Goal: Book appointment/travel/reservation

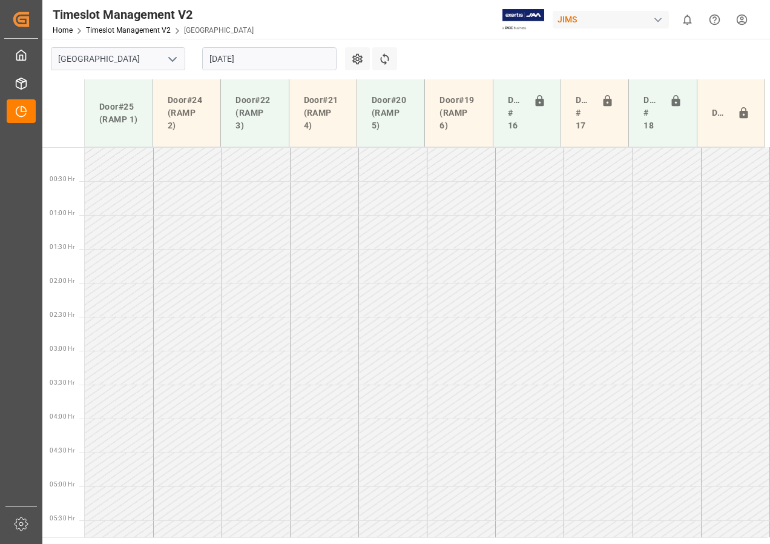
scroll to position [407, 0]
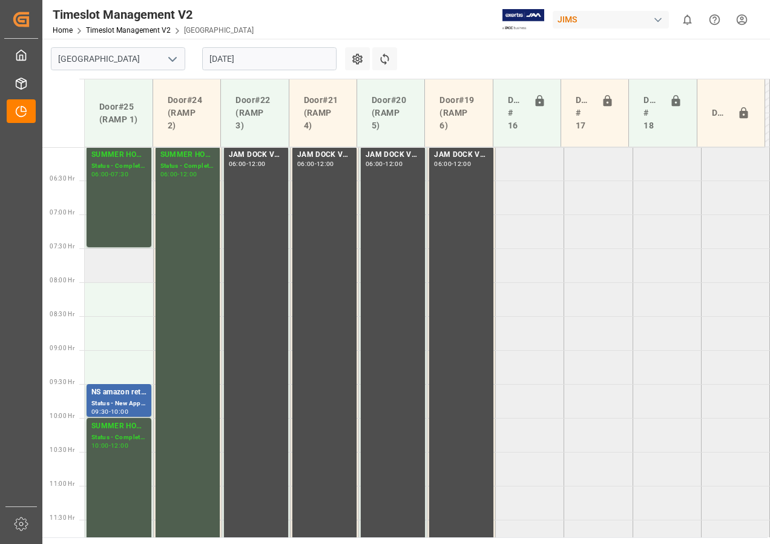
click at [123, 267] on td at bounding box center [119, 265] width 68 height 34
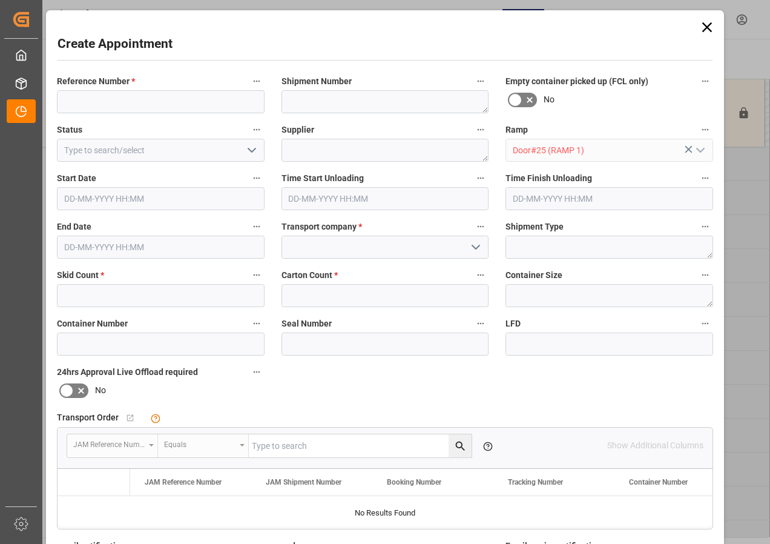
type input "[DATE] 07:30"
type input "[DATE] 08:00"
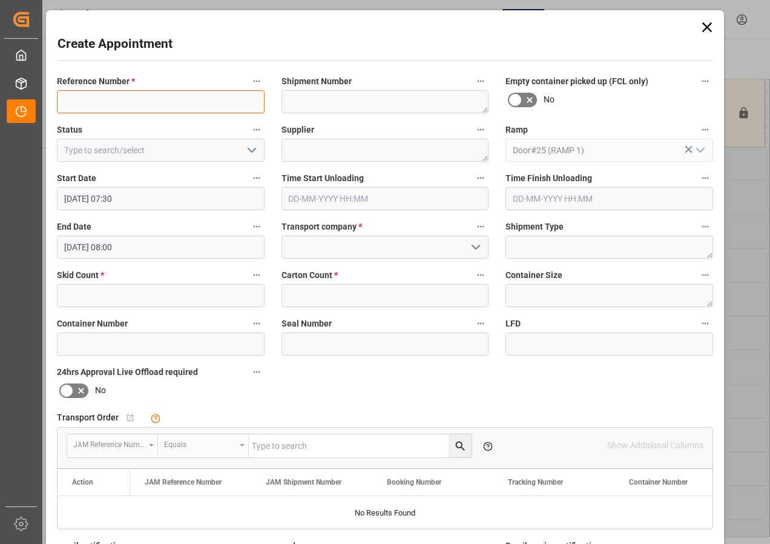
click at [94, 102] on input at bounding box center [161, 101] width 208 height 23
type input "77-10105-US"
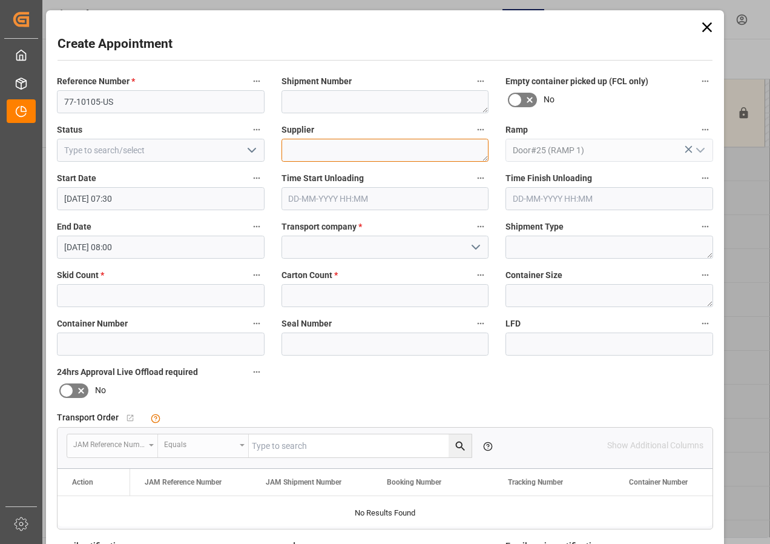
click at [303, 149] on textarea at bounding box center [386, 150] width 208 height 23
type textarea "ESP GUITAR"
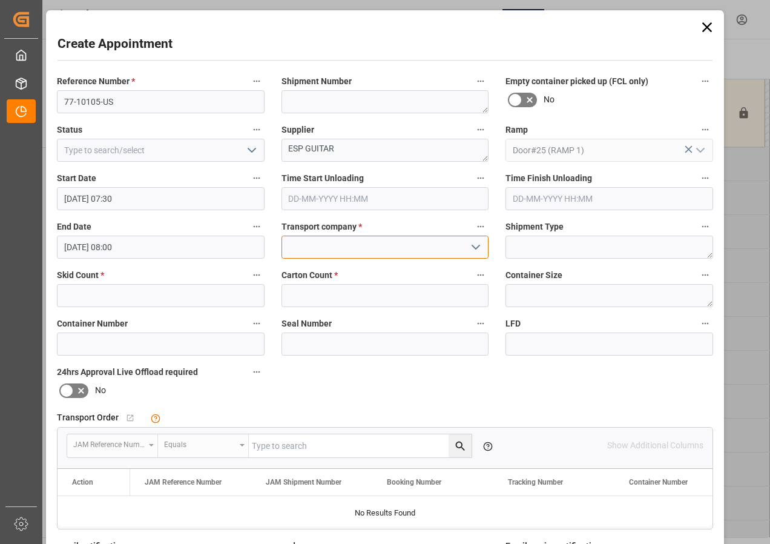
click at [318, 249] on input at bounding box center [386, 247] width 208 height 23
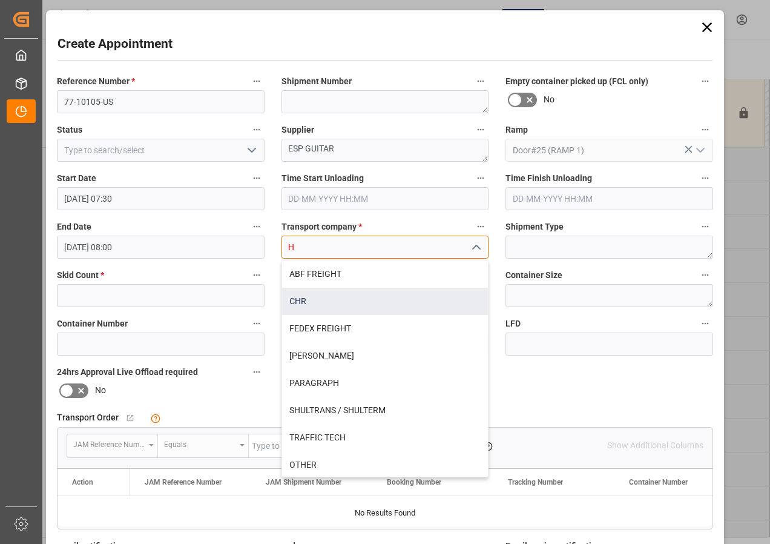
scroll to position [2, 0]
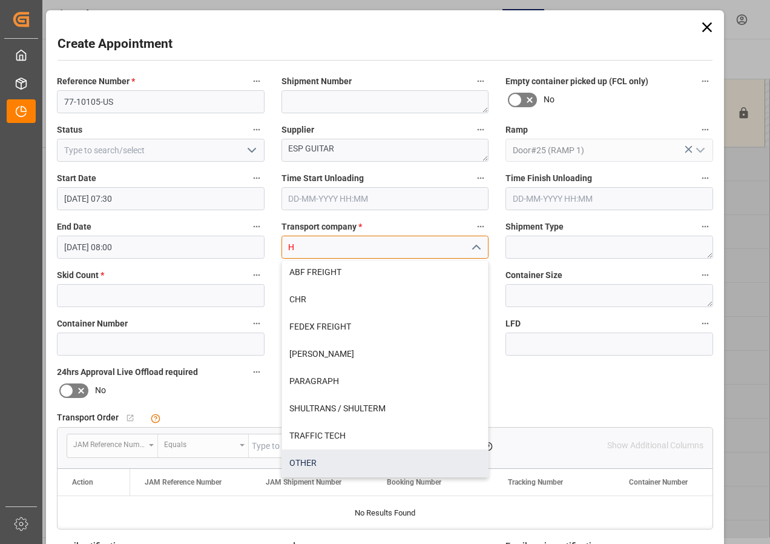
click at [303, 461] on div "OTHER" at bounding box center [385, 462] width 206 height 27
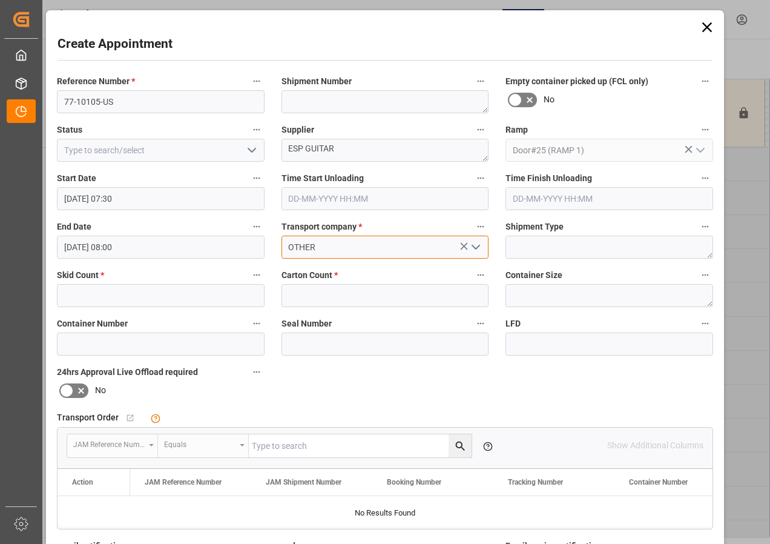
type input "OTHER"
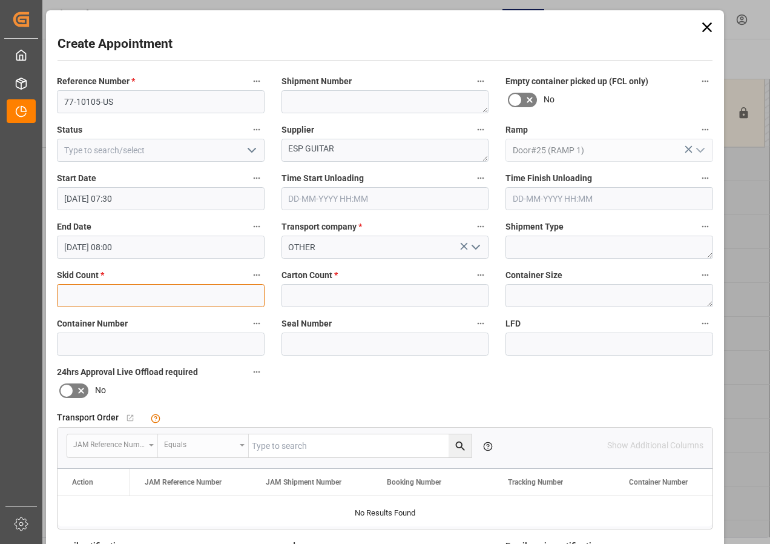
click at [137, 297] on input "text" at bounding box center [161, 295] width 208 height 23
type input "3"
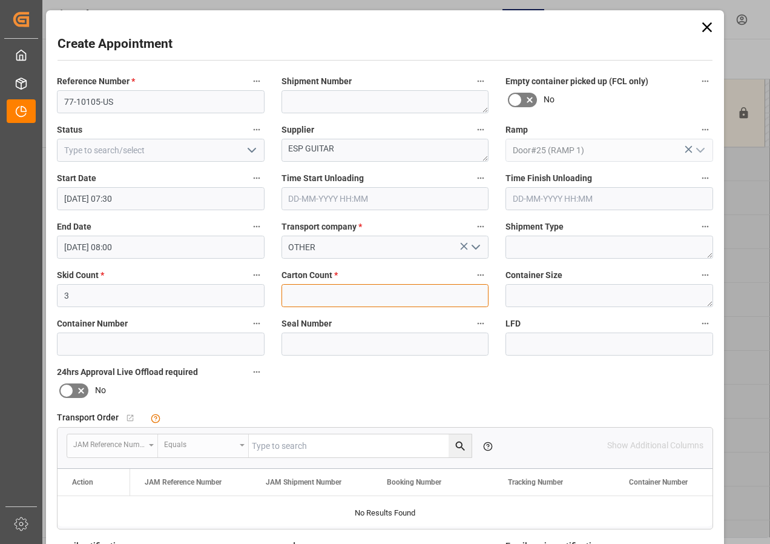
click at [287, 296] on input "text" at bounding box center [386, 295] width 208 height 23
type input "41"
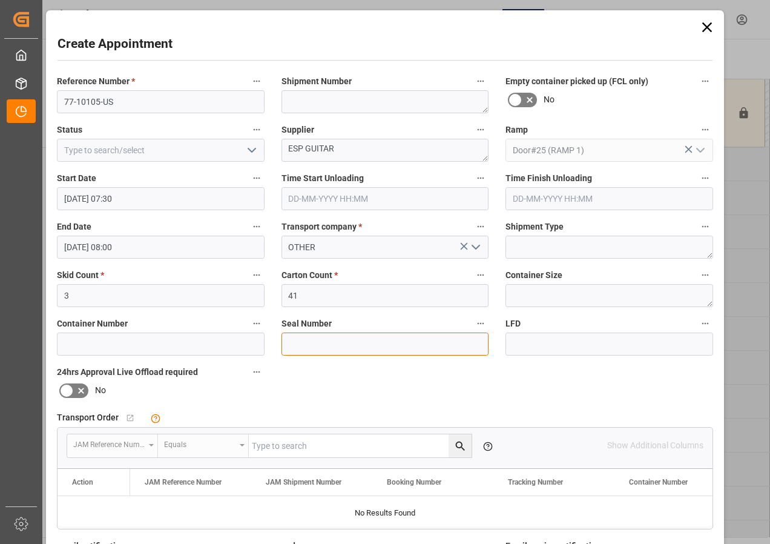
click at [309, 348] on input at bounding box center [386, 343] width 208 height 23
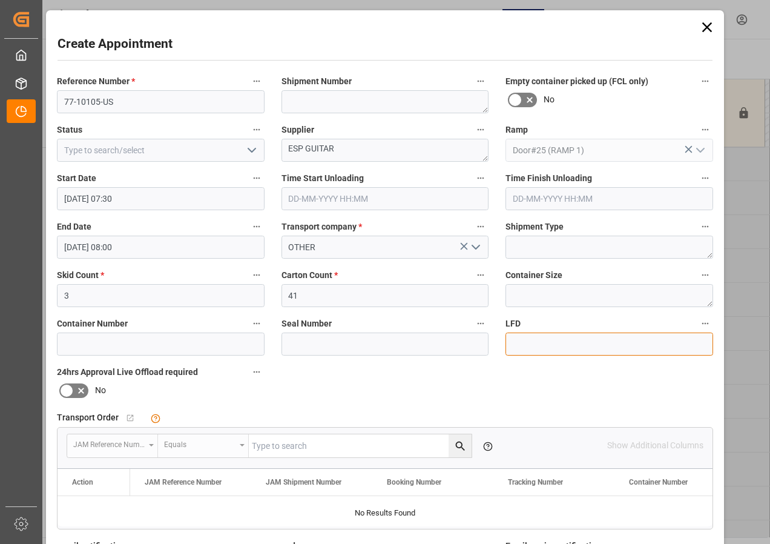
click at [522, 345] on input at bounding box center [610, 343] width 208 height 23
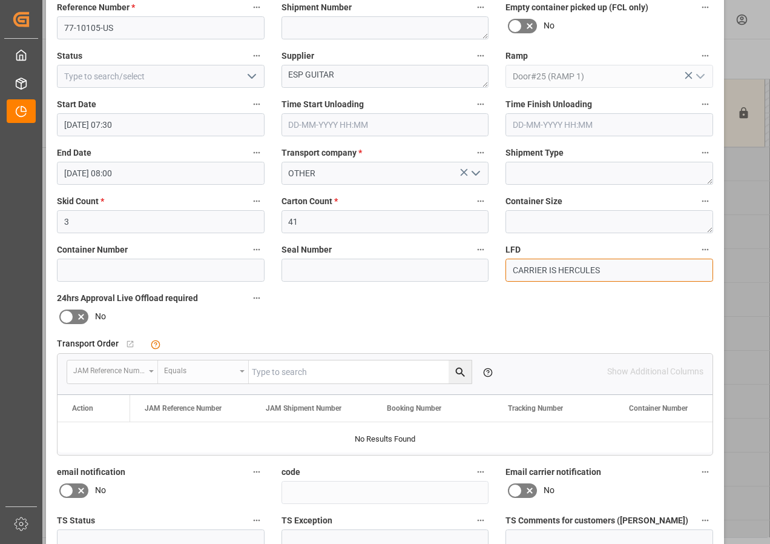
scroll to position [193, 0]
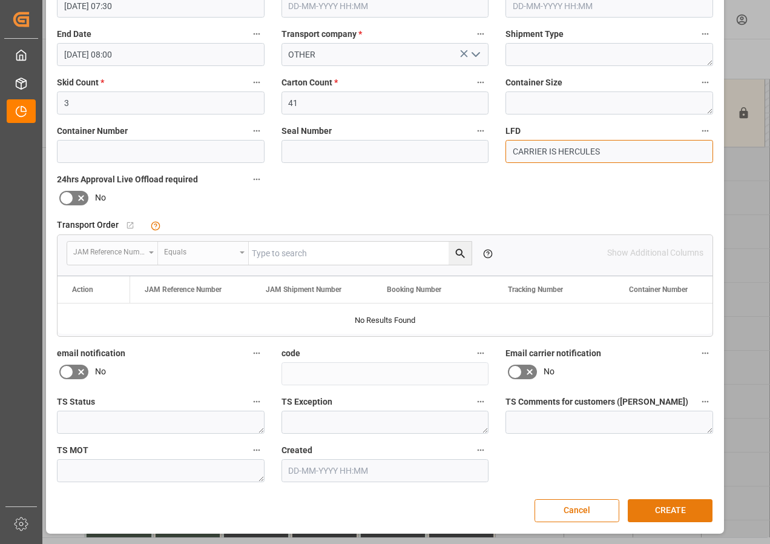
type input "CARRIER IS HERCULES"
click at [667, 518] on button "CREATE" at bounding box center [670, 510] width 85 height 23
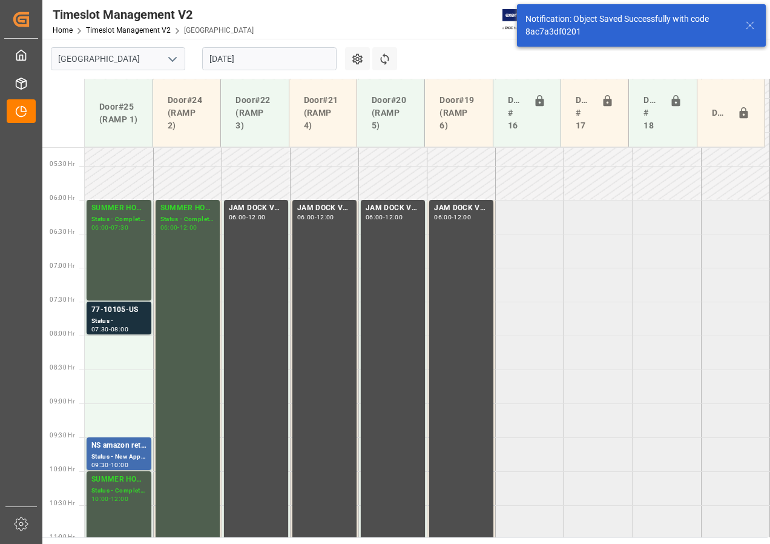
scroll to position [424, 0]
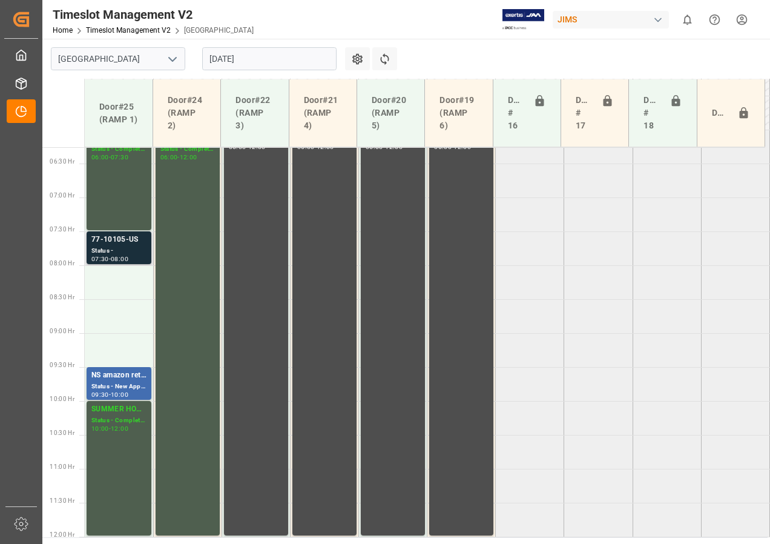
click at [107, 238] on div "77-10105-US" at bounding box center [118, 240] width 55 height 12
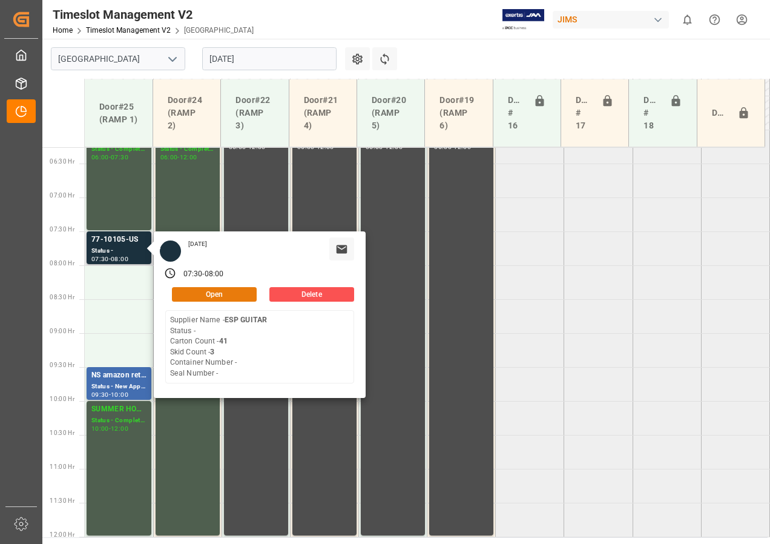
click at [211, 294] on button "Open" at bounding box center [214, 294] width 85 height 15
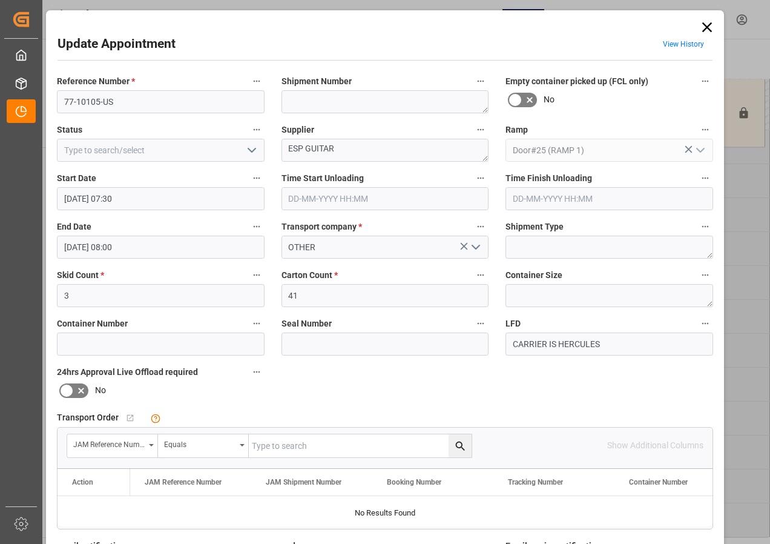
click at [282, 443] on input "text" at bounding box center [360, 445] width 223 height 23
type input "77-10105-us"
click at [460, 446] on icon "search button" at bounding box center [459, 445] width 9 height 9
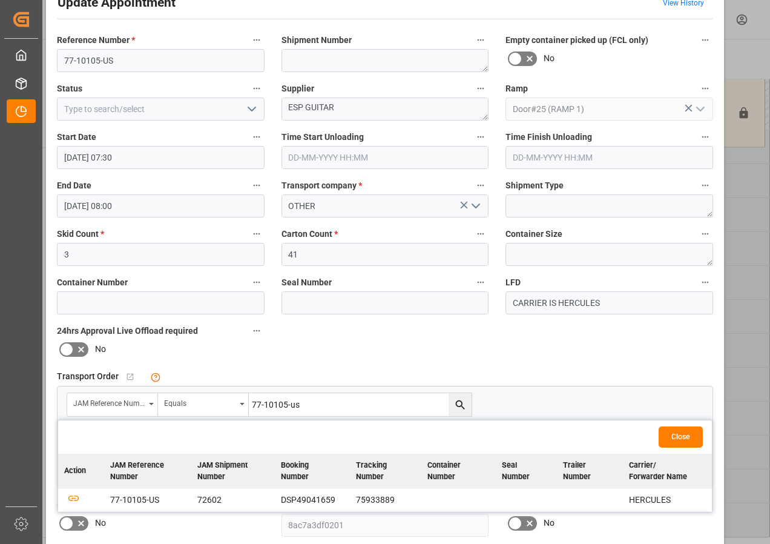
scroll to position [61, 0]
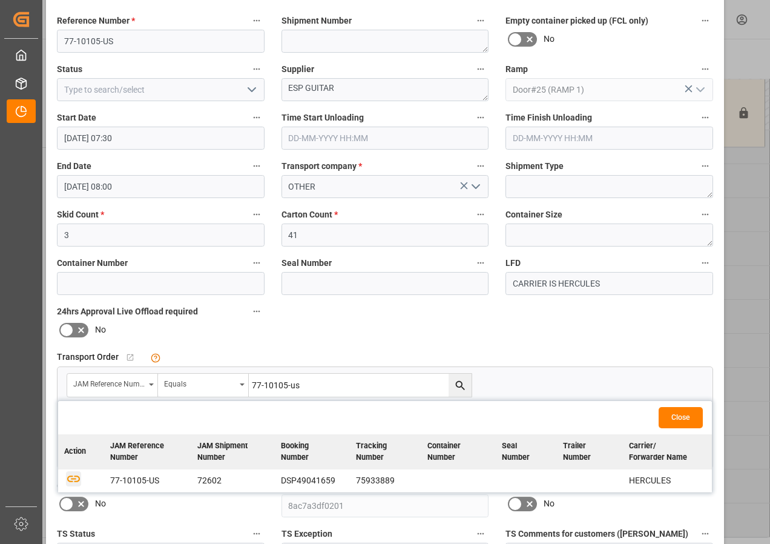
click at [73, 476] on icon "button" at bounding box center [73, 478] width 13 height 7
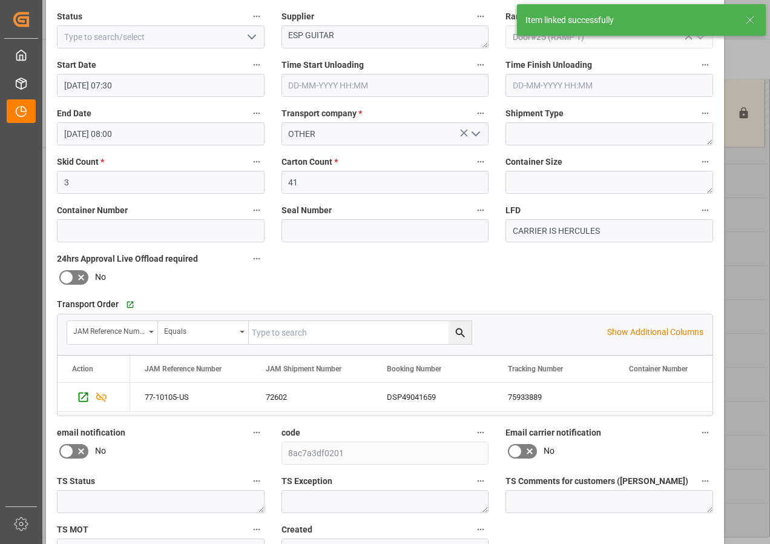
scroll to position [182, 0]
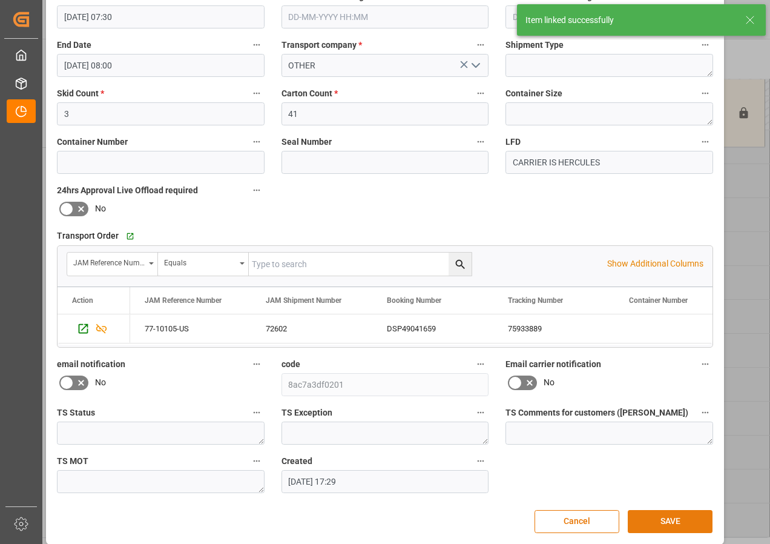
click at [662, 519] on button "SAVE" at bounding box center [670, 521] width 85 height 23
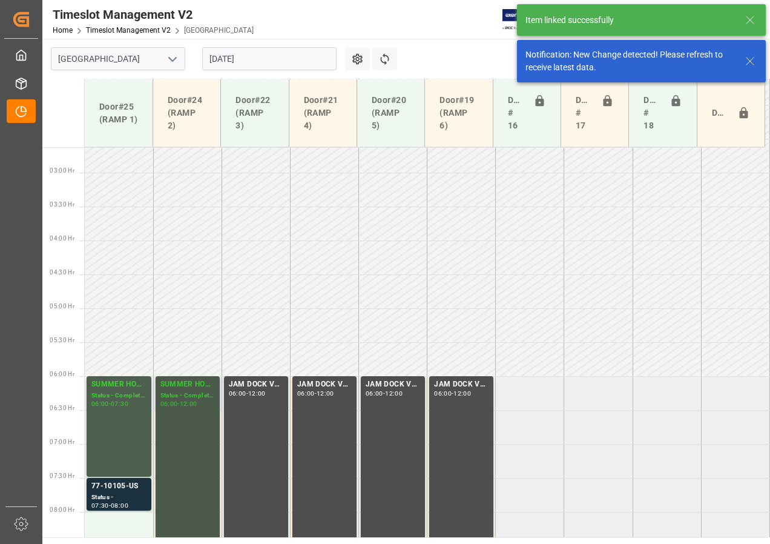
scroll to position [424, 0]
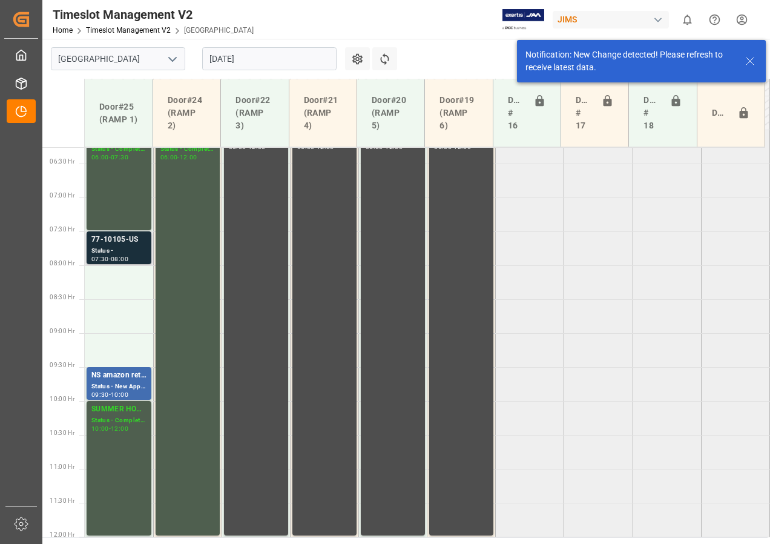
click at [113, 253] on div "Status -" at bounding box center [118, 251] width 55 height 10
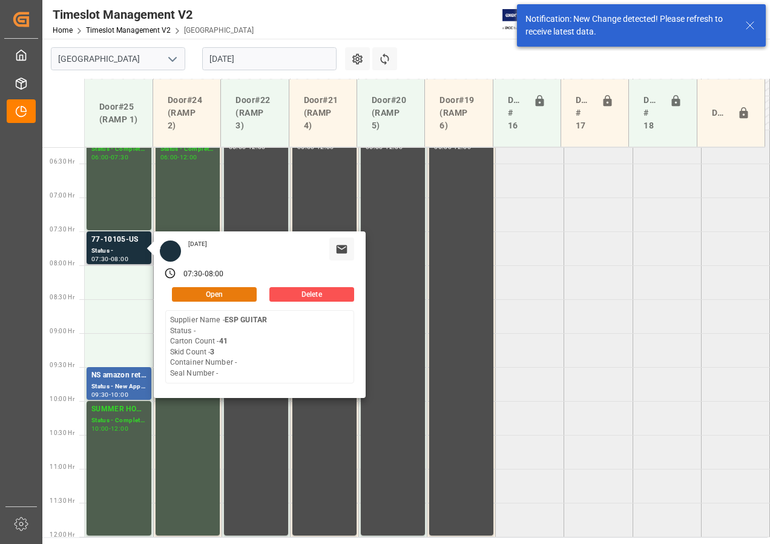
click at [222, 290] on button "Open" at bounding box center [214, 294] width 85 height 15
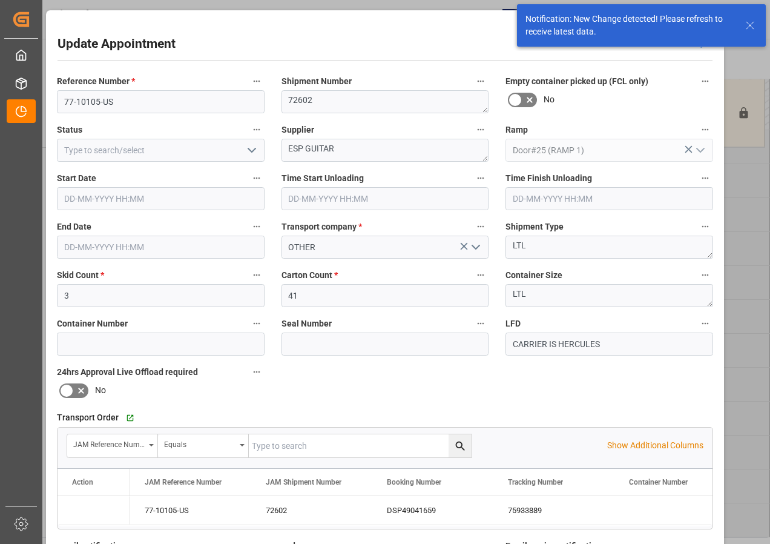
type input "[DATE] 07:30"
type input "[DATE] 08:00"
type input "[DATE] 17:29"
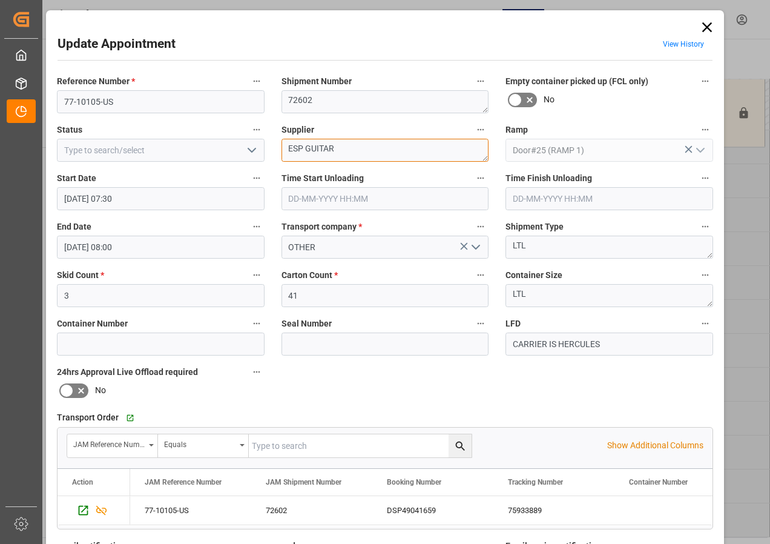
click at [361, 152] on textarea "ESP GUITAR" at bounding box center [386, 150] width 208 height 23
click at [374, 151] on textarea "ESP GUITAR IN02(" at bounding box center [386, 150] width 208 height 23
type textarea "ESP GUITAR IN02(51)"
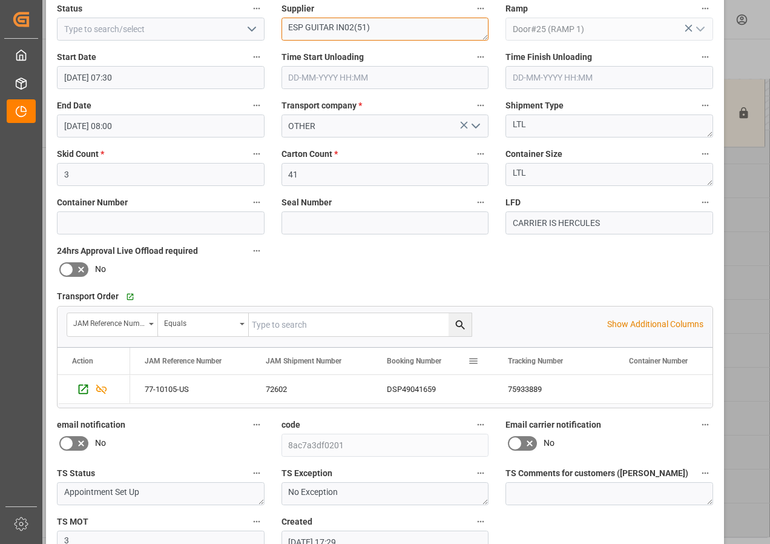
scroll to position [193, 0]
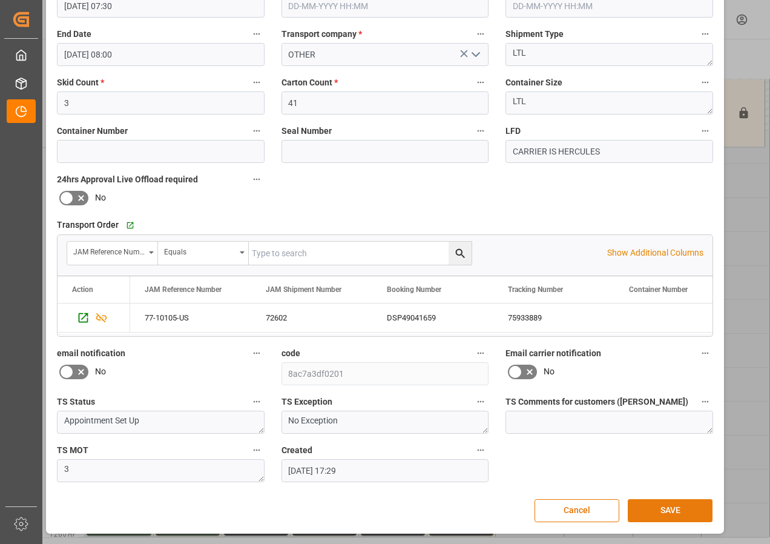
click at [660, 507] on button "SAVE" at bounding box center [670, 510] width 85 height 23
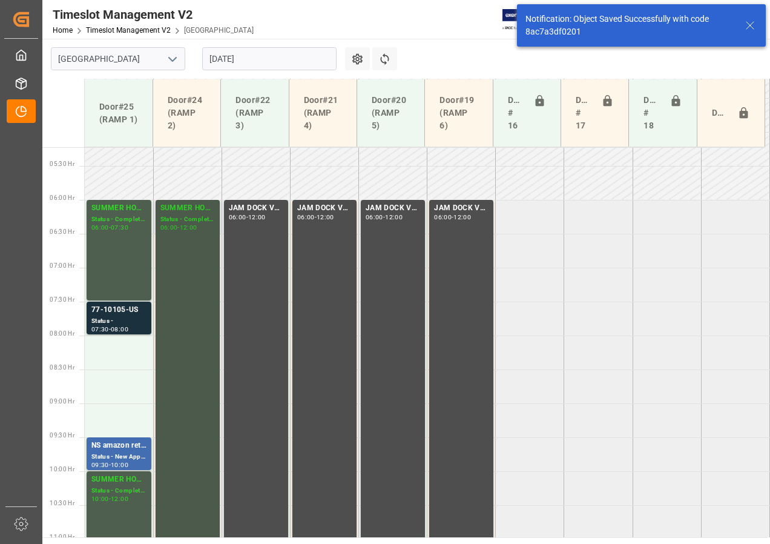
scroll to position [424, 0]
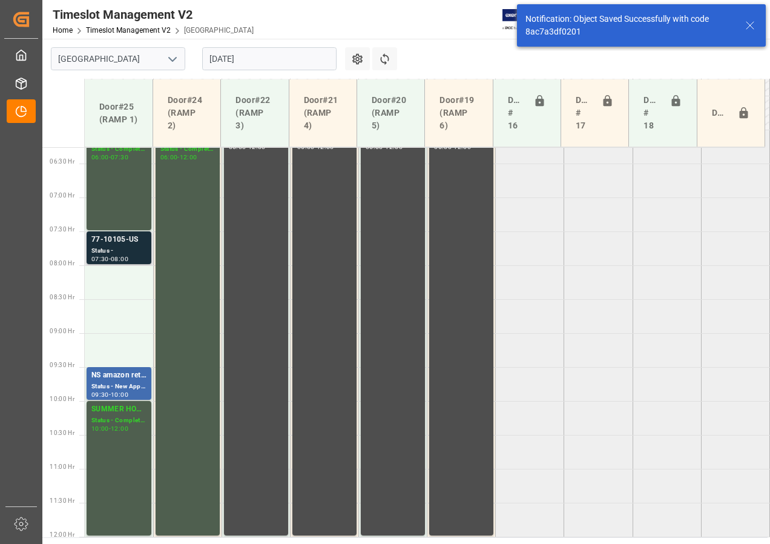
click at [123, 251] on div "Status -" at bounding box center [118, 251] width 55 height 10
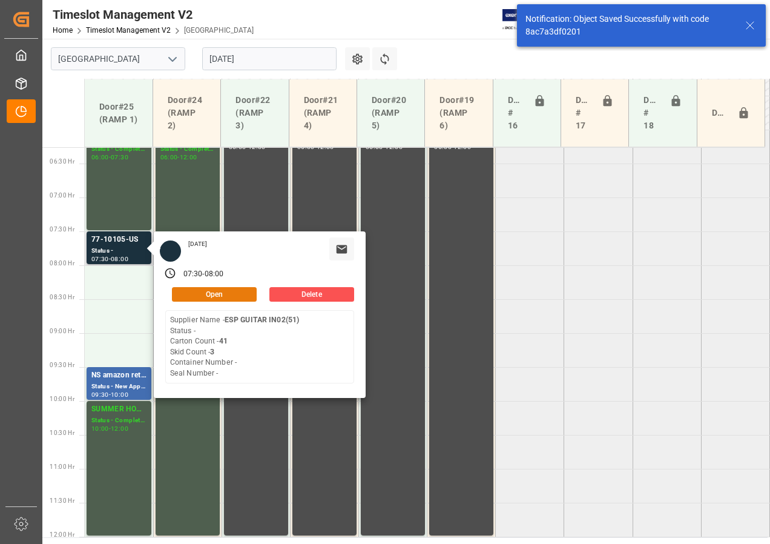
click at [191, 290] on button "Open" at bounding box center [214, 294] width 85 height 15
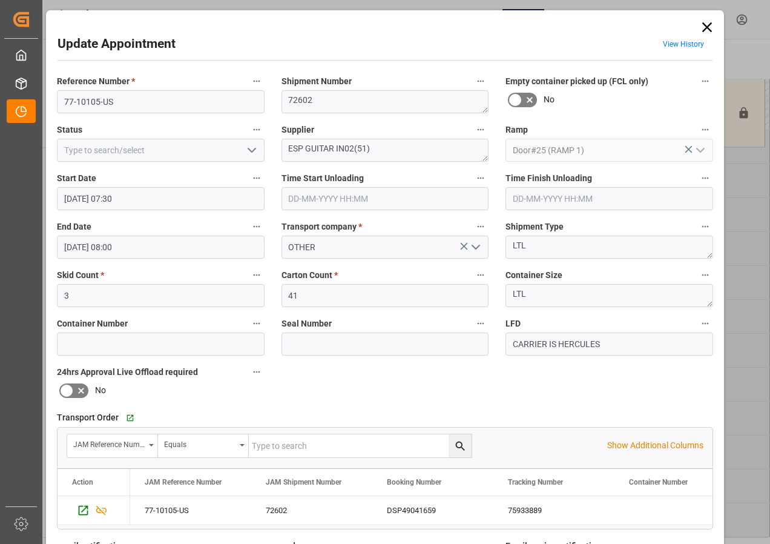
click at [251, 153] on icon "open menu" at bounding box center [252, 150] width 15 height 15
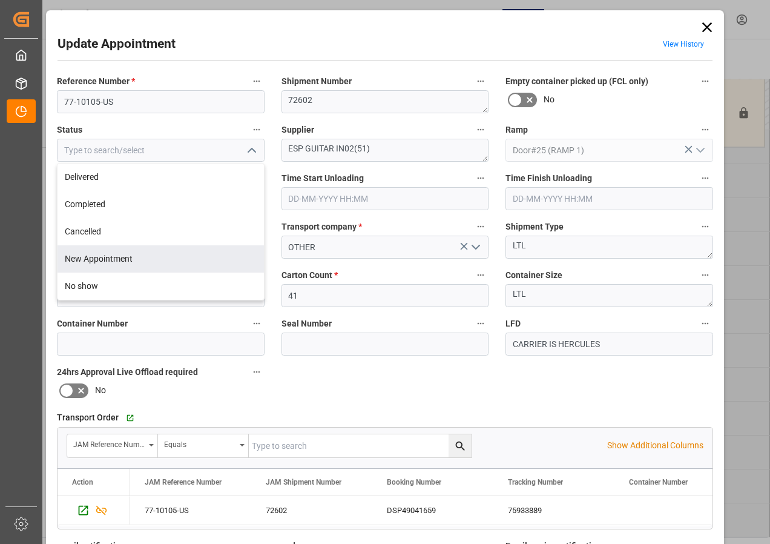
click at [106, 256] on div "New Appointment" at bounding box center [161, 258] width 206 height 27
type input "New Appointment"
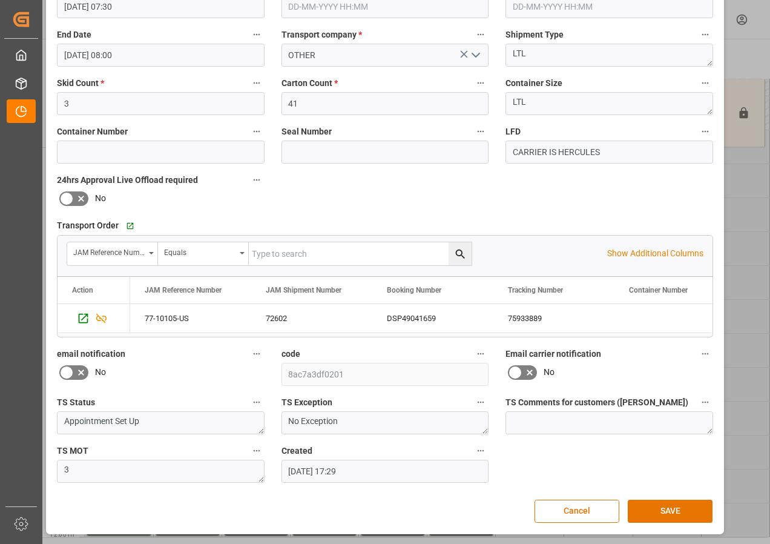
scroll to position [193, 0]
click at [658, 505] on button "SAVE" at bounding box center [670, 510] width 85 height 23
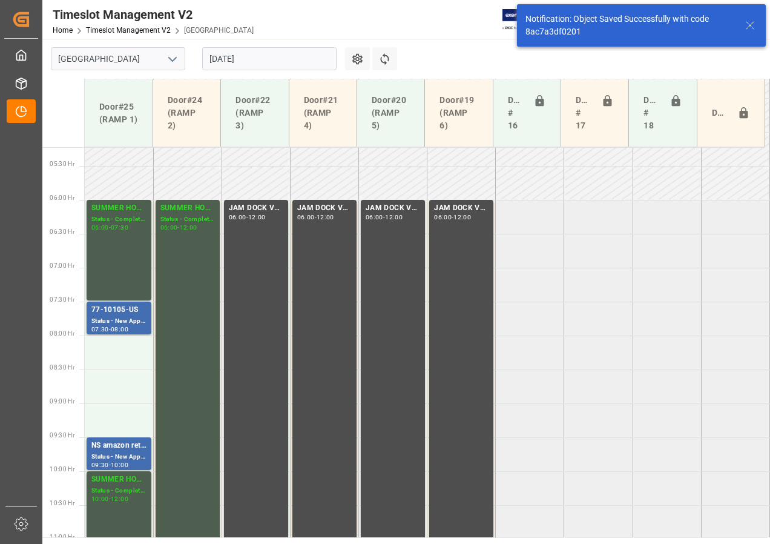
scroll to position [424, 0]
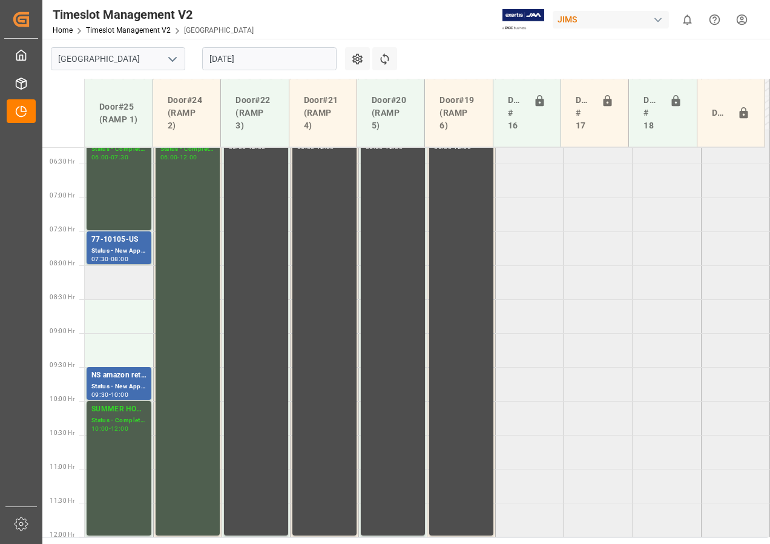
click at [119, 280] on td at bounding box center [119, 282] width 68 height 34
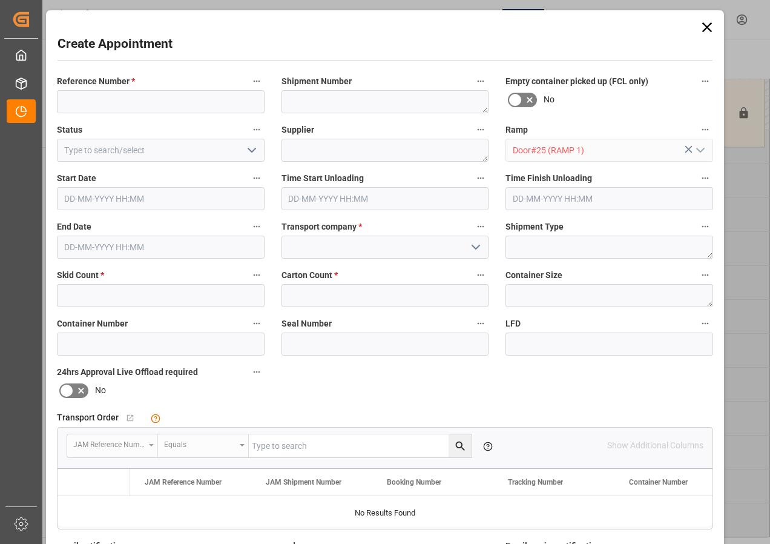
type input "[DATE] 08:00"
type input "[DATE] 08:30"
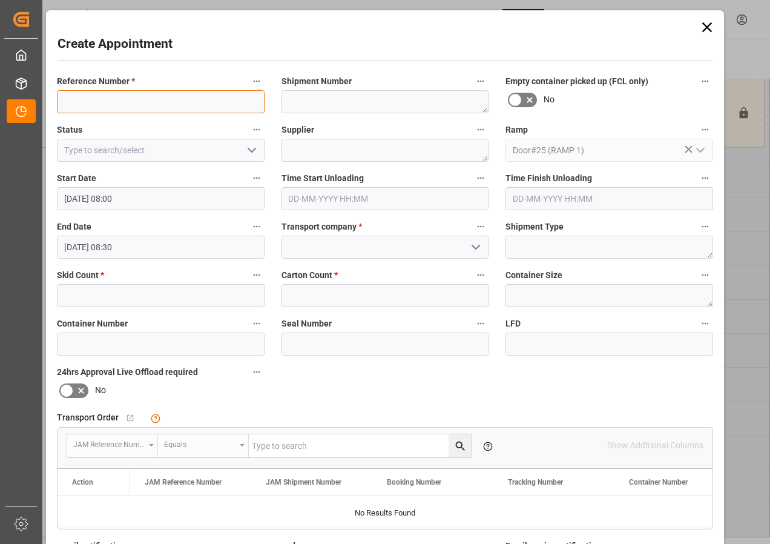
click at [69, 102] on input at bounding box center [161, 101] width 208 height 23
type input "77-10601-[GEOGRAPHIC_DATA]"
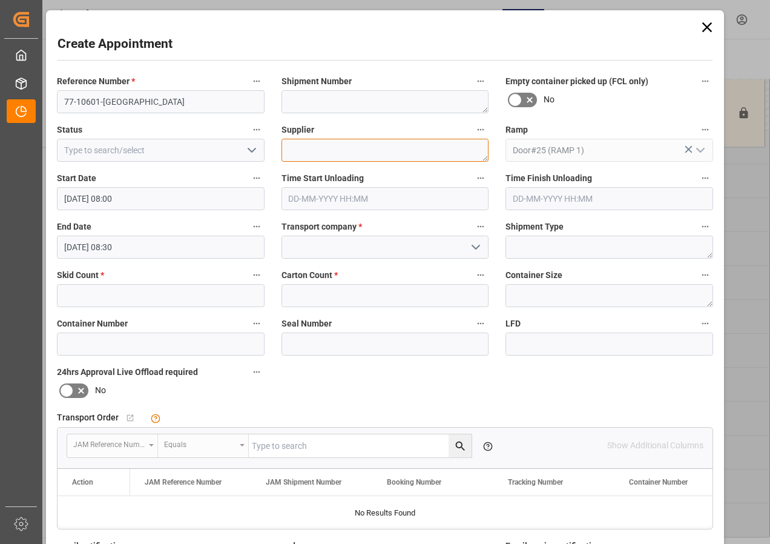
click at [302, 151] on textarea at bounding box center [386, 150] width 208 height 23
type textarea "[PERSON_NAME] FTL"
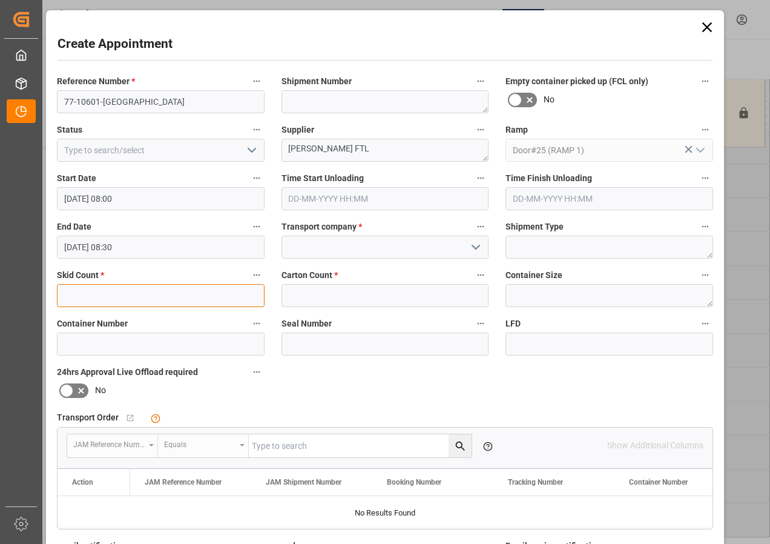
click at [147, 295] on input "text" at bounding box center [161, 295] width 208 height 23
type input "22"
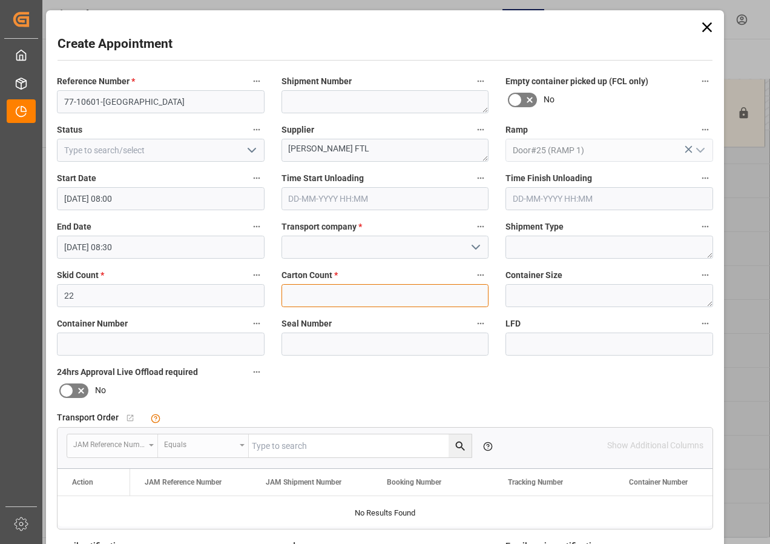
click at [328, 294] on input "text" at bounding box center [386, 295] width 208 height 23
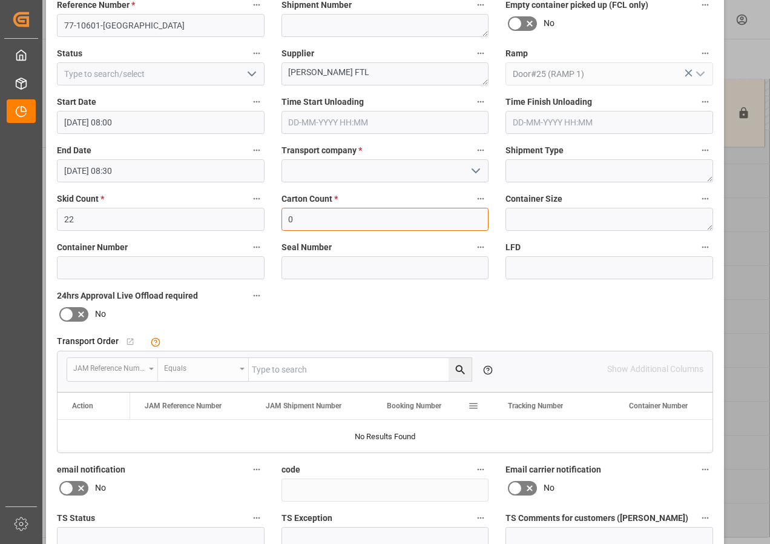
scroll to position [182, 0]
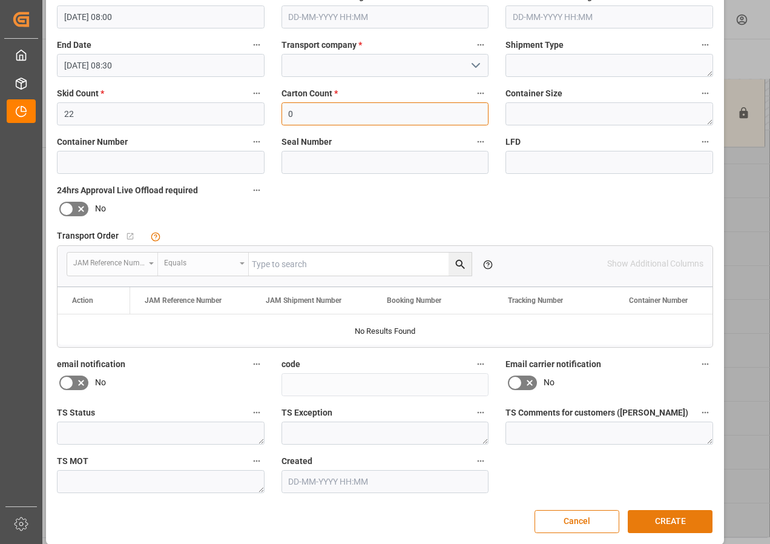
type input "0"
click at [671, 522] on button "CREATE" at bounding box center [670, 521] width 85 height 23
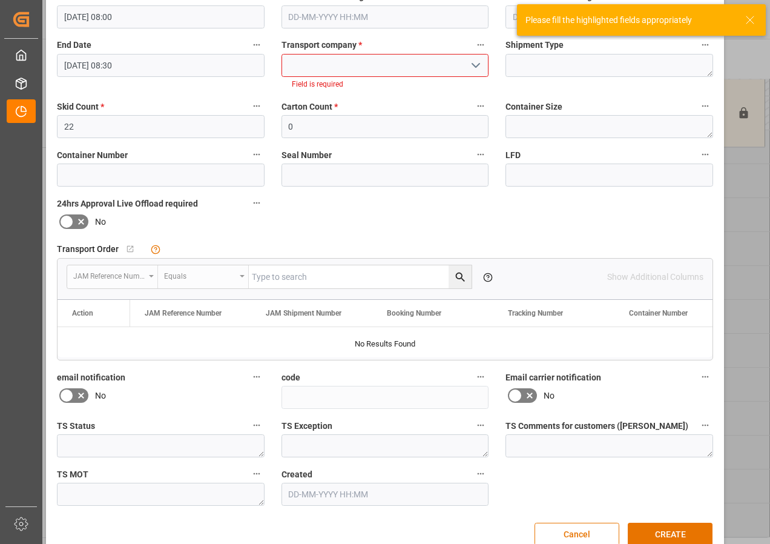
click at [312, 66] on input at bounding box center [386, 65] width 208 height 23
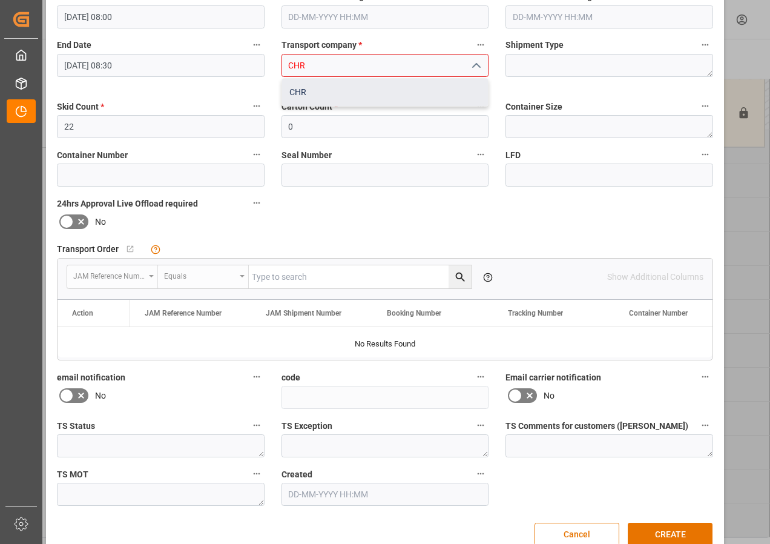
click at [295, 90] on div "CHR" at bounding box center [385, 92] width 206 height 27
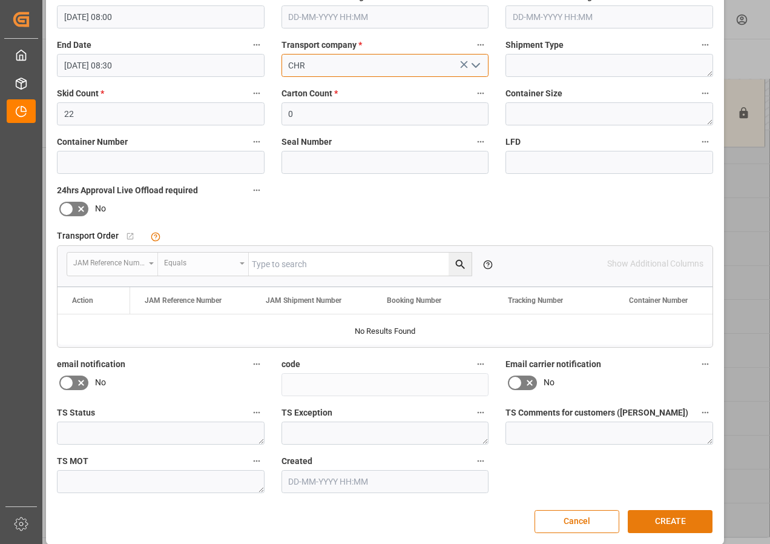
type input "CHR"
click at [667, 521] on button "CREATE" at bounding box center [670, 521] width 85 height 23
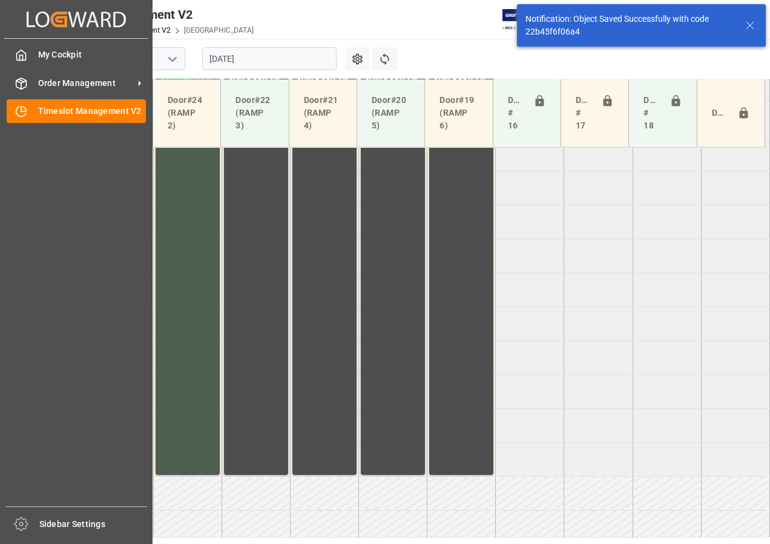
scroll to position [492, 0]
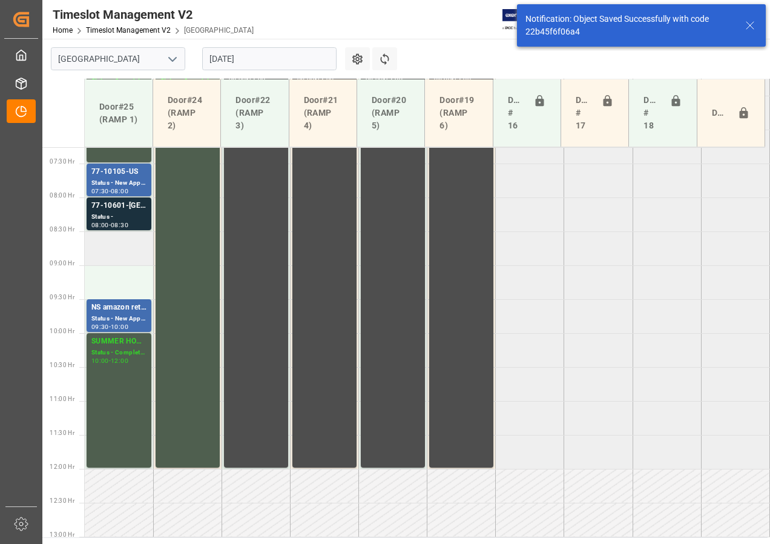
click at [111, 256] on td at bounding box center [119, 248] width 68 height 34
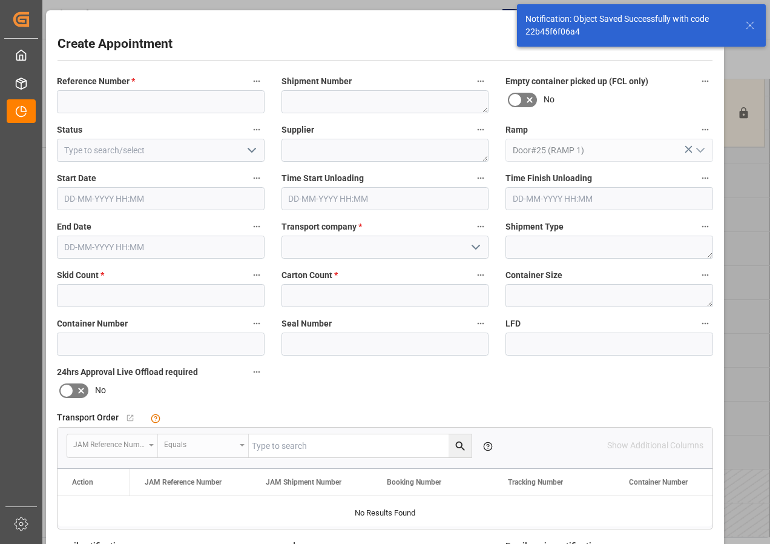
type input "[DATE] 08:30"
type input "[DATE] 09:00"
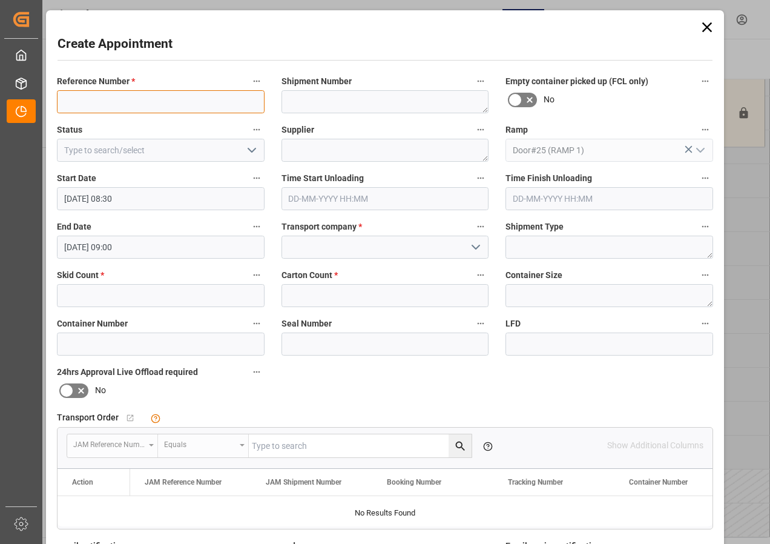
click at [68, 101] on input at bounding box center [161, 101] width 208 height 23
type input "77-10629-US"
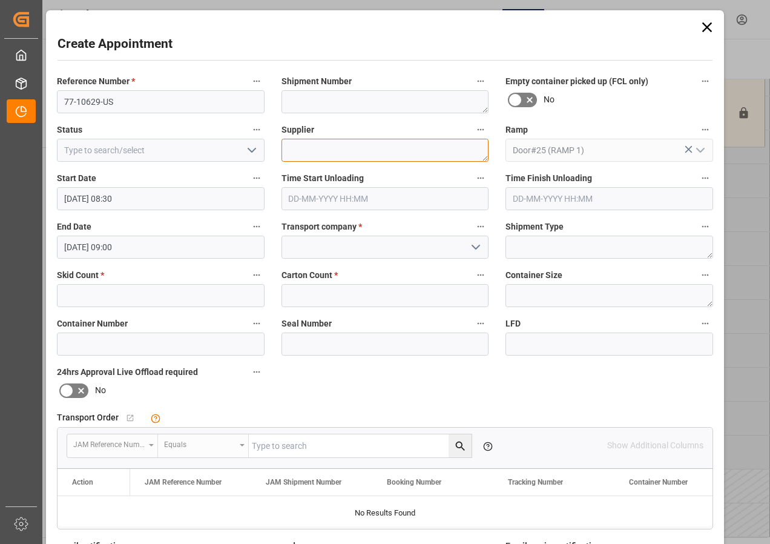
click at [306, 147] on textarea at bounding box center [386, 150] width 208 height 23
type textarea "[PERSON_NAME] FTL"
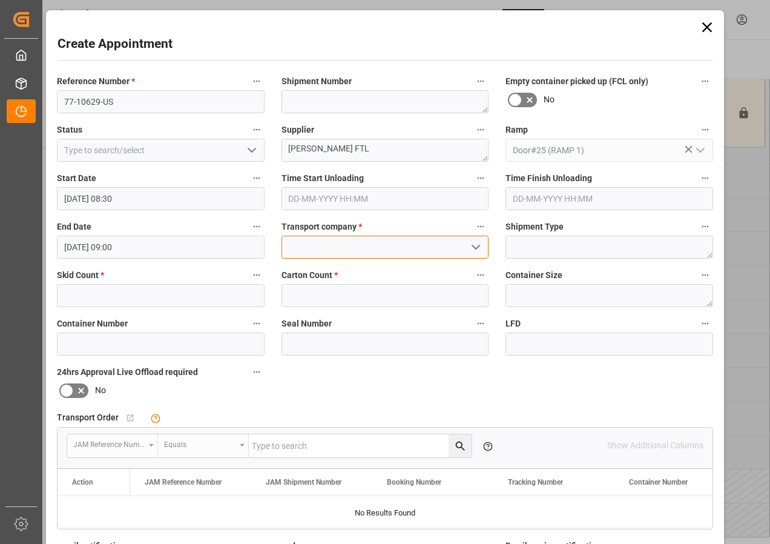
click at [310, 248] on input at bounding box center [386, 247] width 208 height 23
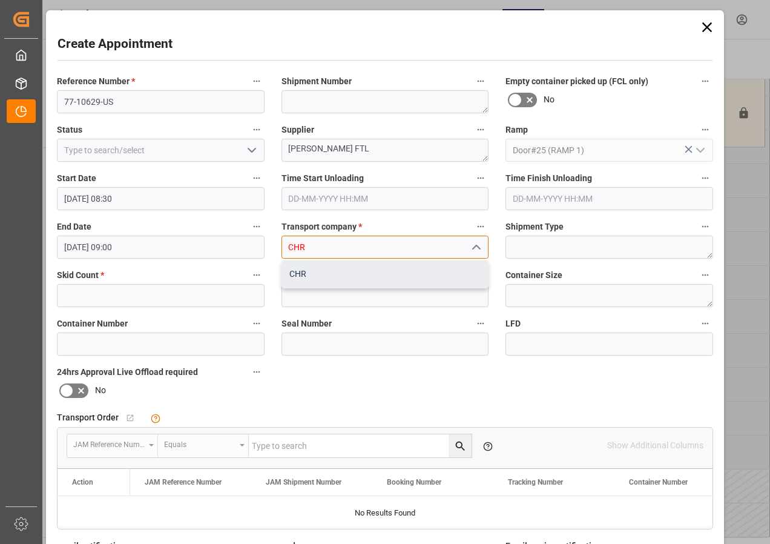
click at [291, 273] on div "CHR" at bounding box center [385, 273] width 206 height 27
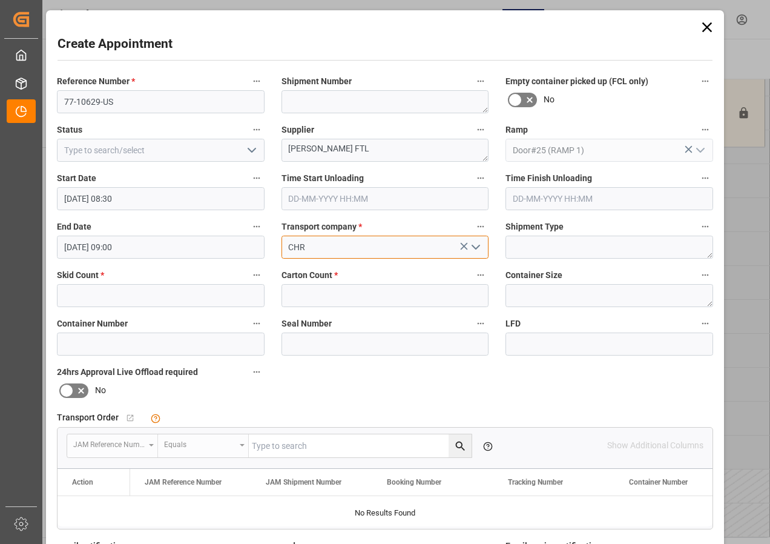
type input "CHR"
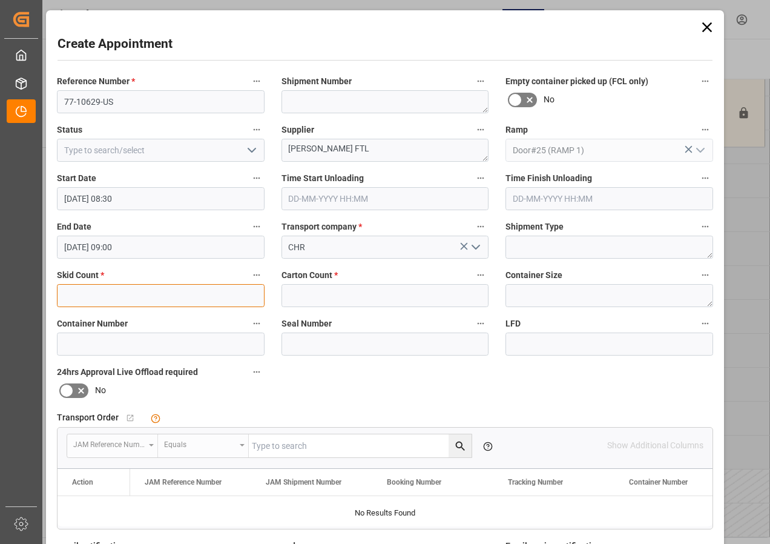
click at [144, 297] on input "text" at bounding box center [161, 295] width 208 height 23
type input "14"
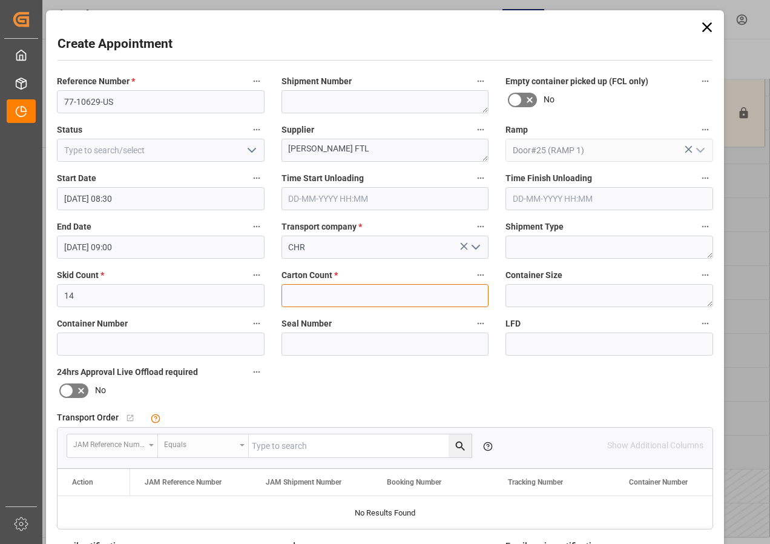
click at [305, 290] on input "text" at bounding box center [386, 295] width 208 height 23
type input "0"
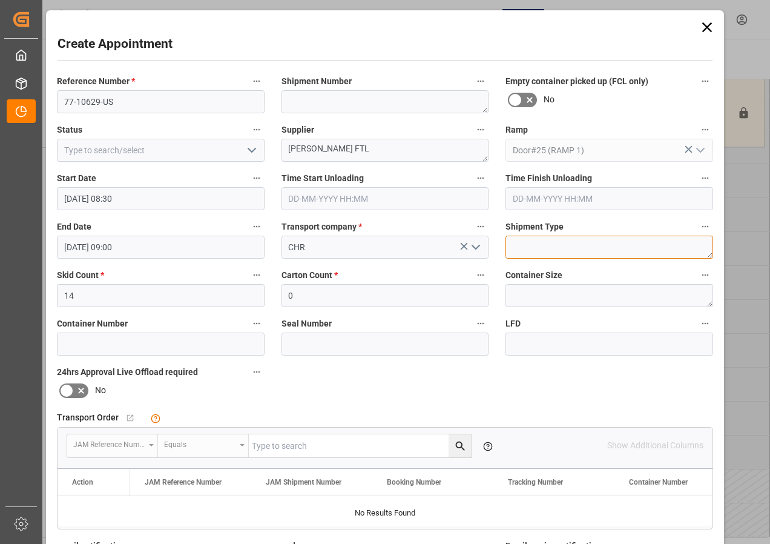
click at [539, 247] on textarea at bounding box center [610, 247] width 208 height 23
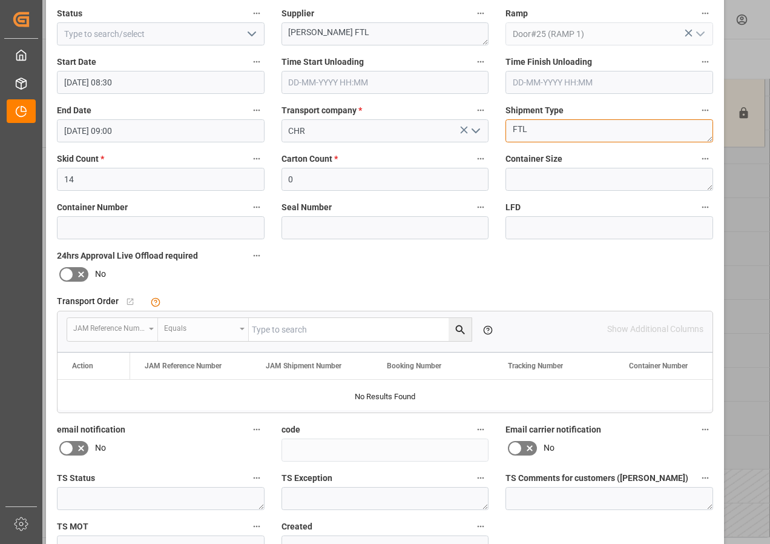
scroll to position [193, 0]
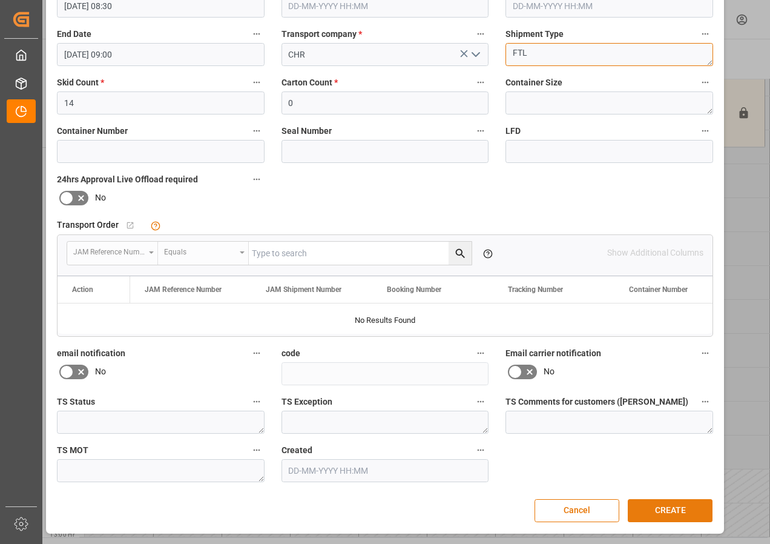
type textarea "FTL"
click at [659, 509] on button "CREATE" at bounding box center [670, 510] width 85 height 23
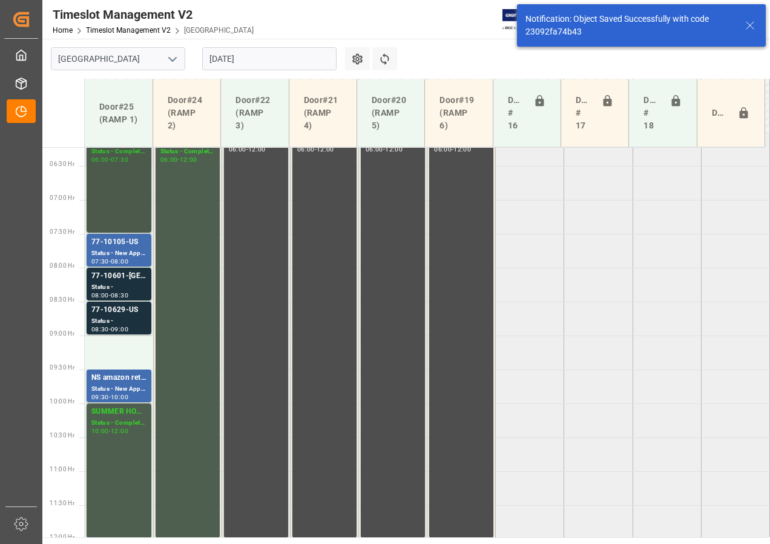
scroll to position [311, 0]
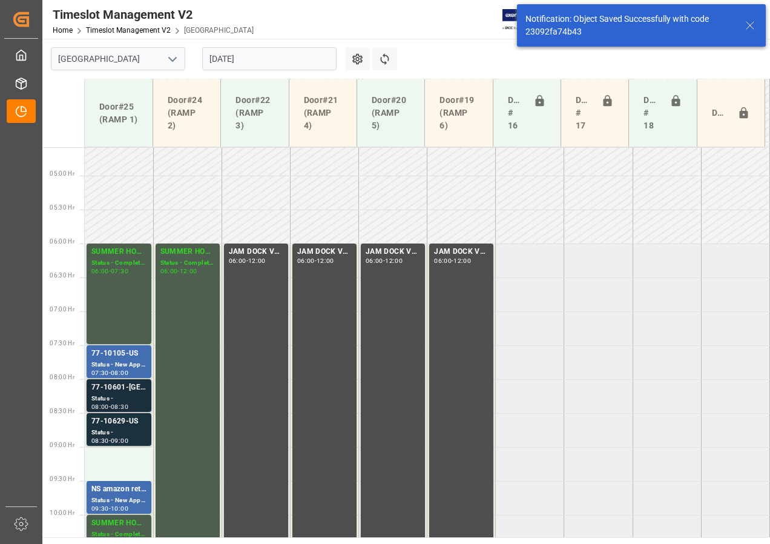
click at [117, 394] on div "Status -" at bounding box center [118, 399] width 55 height 10
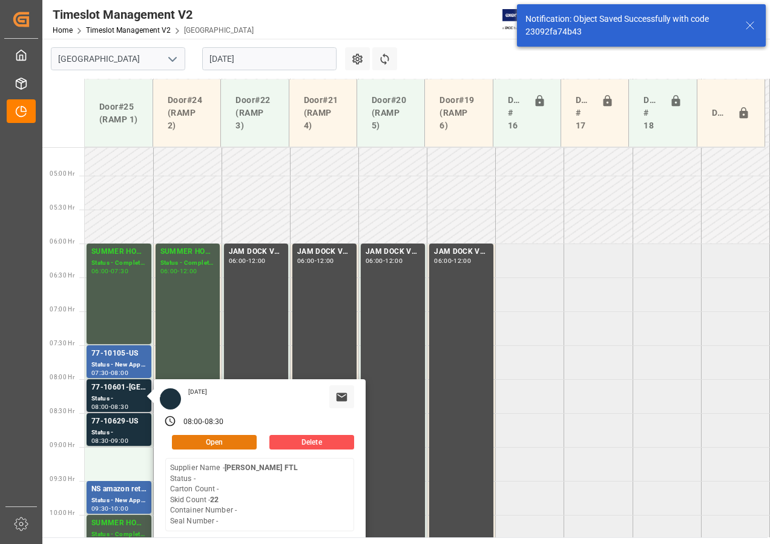
click at [216, 441] on button "Open" at bounding box center [214, 442] width 85 height 15
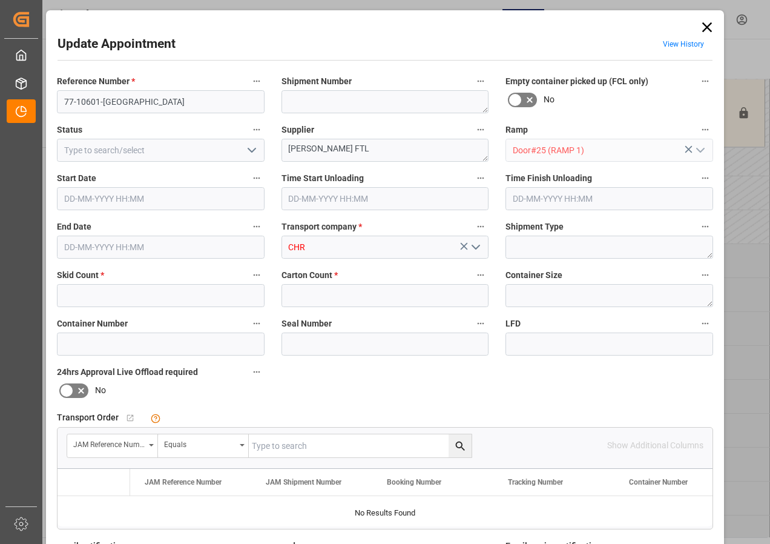
type input "22"
type input "0"
type input "[DATE] 08:00"
type input "[DATE] 08:30"
type input "[DATE] 18:00"
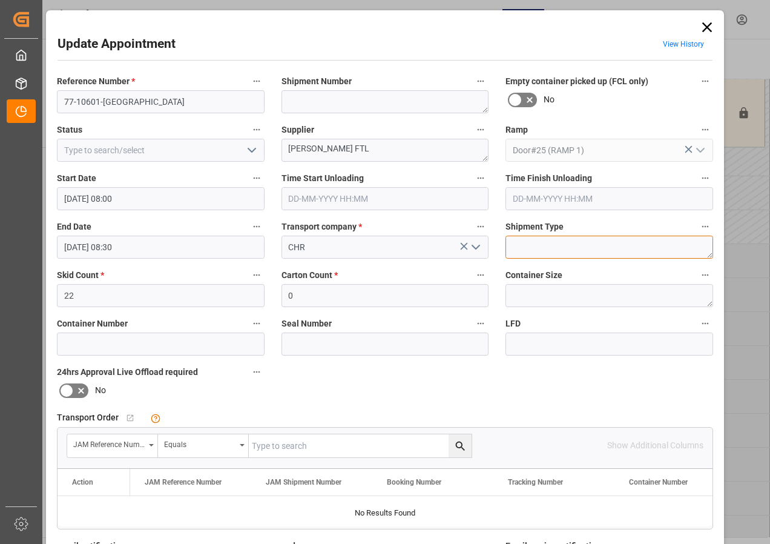
click at [537, 246] on textarea at bounding box center [610, 247] width 208 height 23
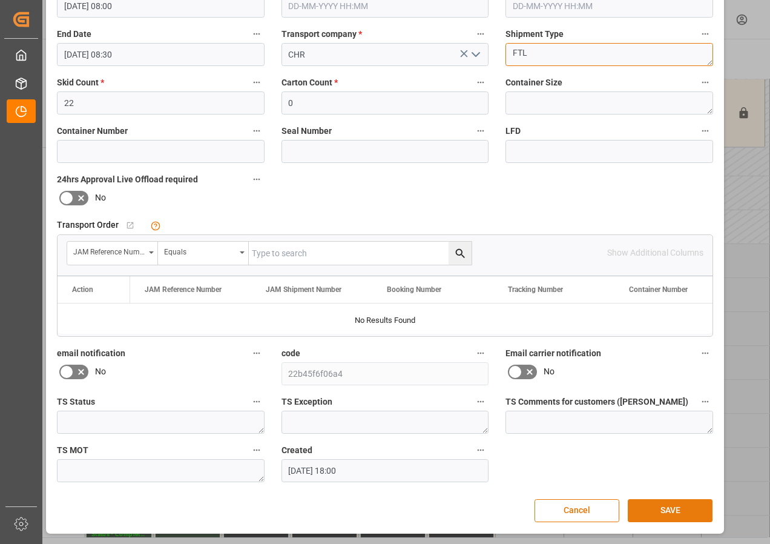
type textarea "FTL"
click at [647, 514] on button "SAVE" at bounding box center [670, 510] width 85 height 23
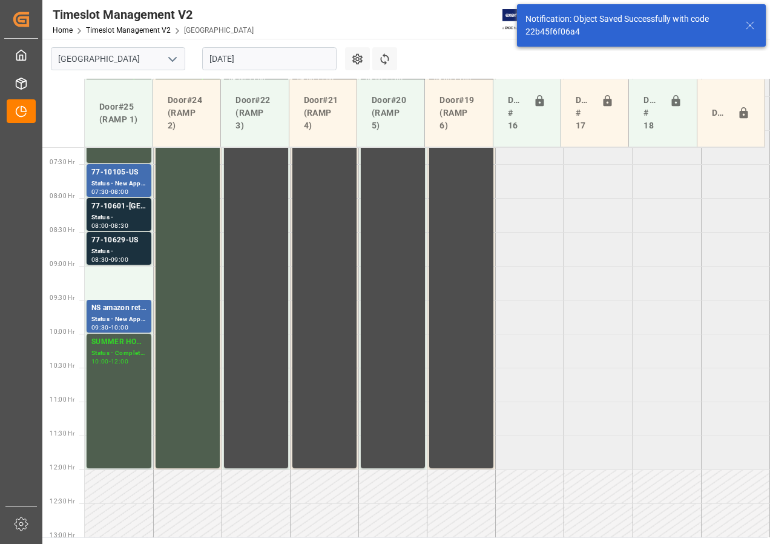
scroll to position [492, 0]
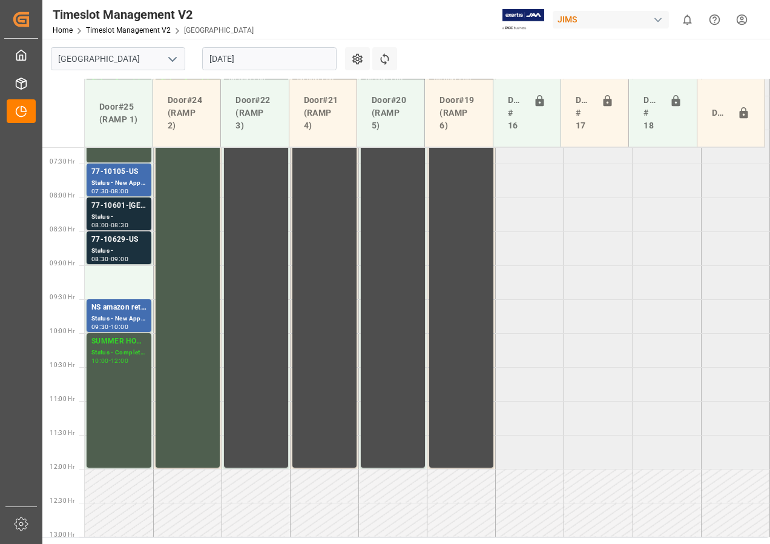
click at [111, 207] on div "77-10601-[GEOGRAPHIC_DATA]" at bounding box center [118, 206] width 55 height 12
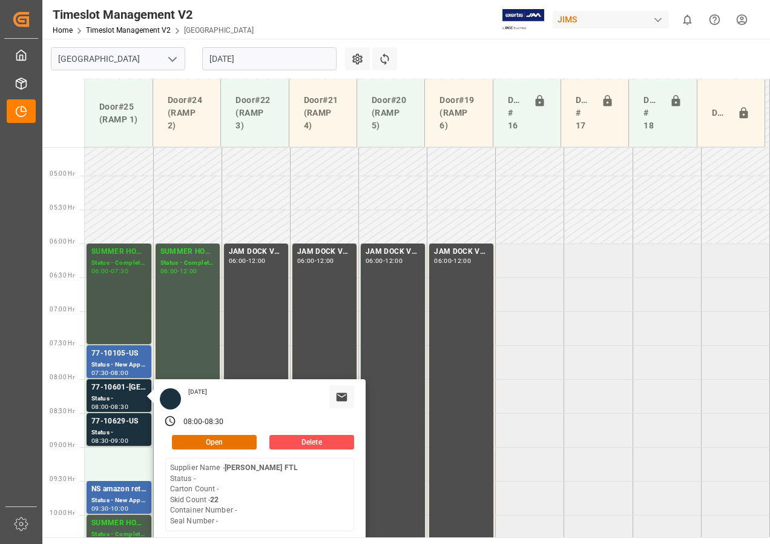
scroll to position [371, 0]
